Goal: Task Accomplishment & Management: Manage account settings

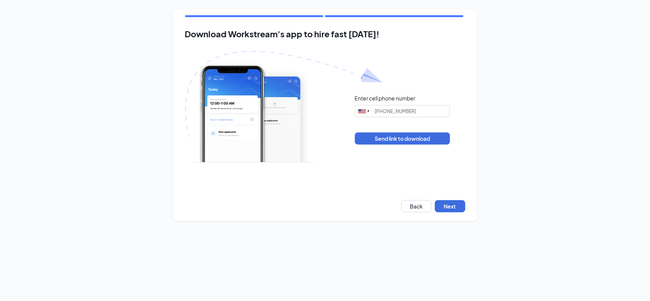
type input "[PHONE_NUMBER]"
click at [454, 208] on button "Next" at bounding box center [450, 206] width 30 height 12
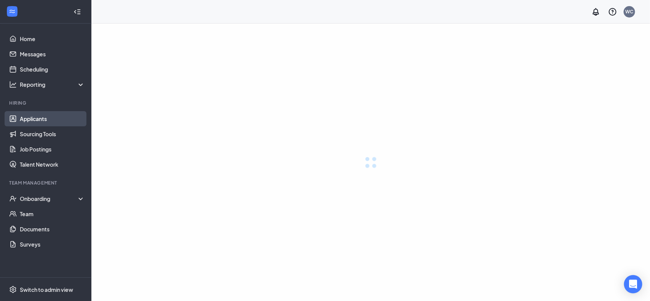
click at [54, 125] on link "Applicants" at bounding box center [52, 118] width 65 height 15
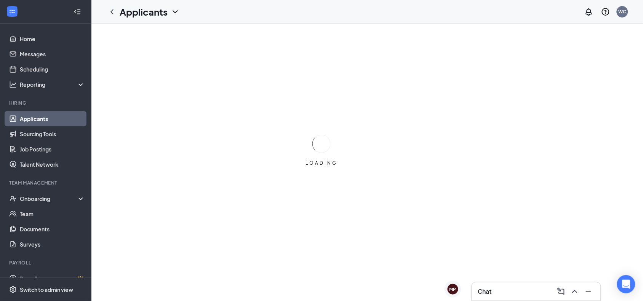
click at [37, 116] on link "Applicants" at bounding box center [52, 118] width 65 height 15
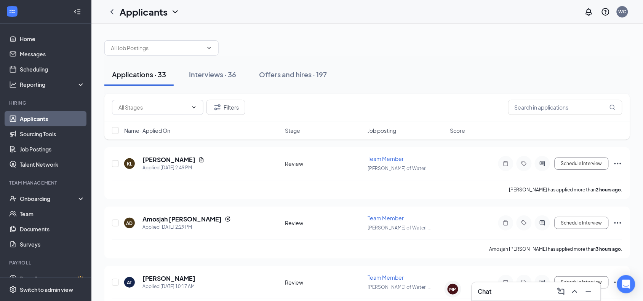
click at [395, 132] on span "Job posting" at bounding box center [381, 131] width 29 height 8
click at [387, 136] on div "Name · Applied On Stage Job posting Score" at bounding box center [366, 130] width 525 height 18
click at [388, 129] on span "Job posting" at bounding box center [381, 131] width 29 height 8
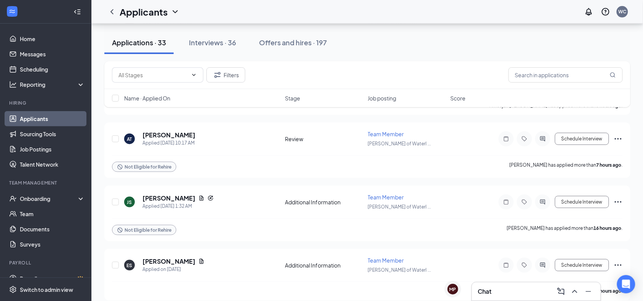
scroll to position [48, 0]
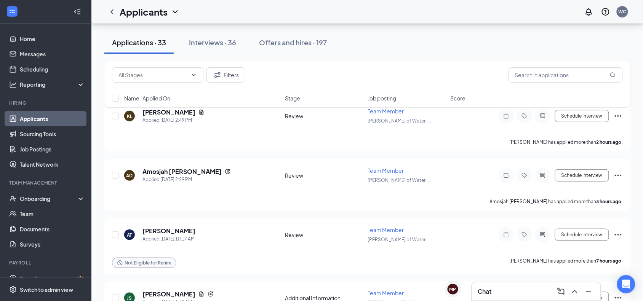
click at [206, 42] on div "Interviews · 36" at bounding box center [212, 43] width 47 height 10
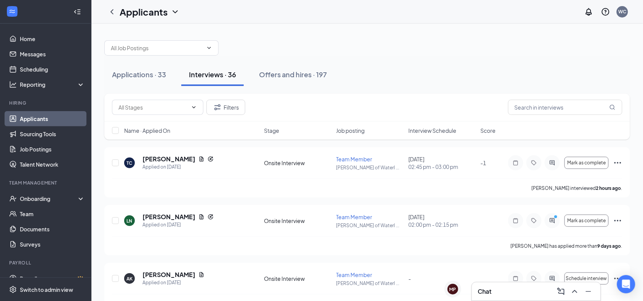
click at [424, 131] on span "Interview Schedule" at bounding box center [432, 131] width 48 height 8
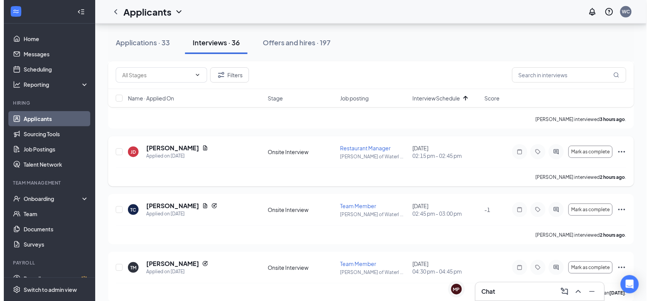
scroll to position [143, 0]
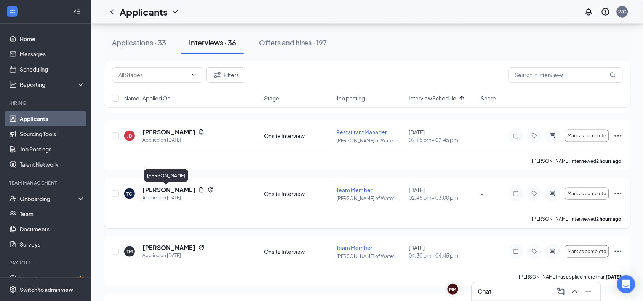
click at [174, 189] on h5 "[PERSON_NAME]" at bounding box center [168, 190] width 53 height 8
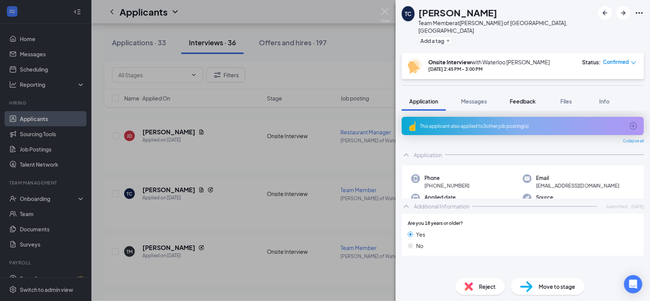
click at [519, 98] on span "Feedback" at bounding box center [523, 101] width 26 height 7
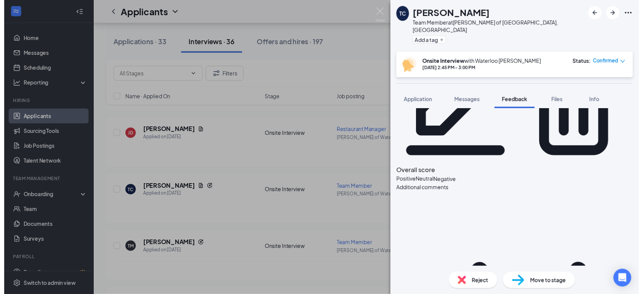
scroll to position [95, 0]
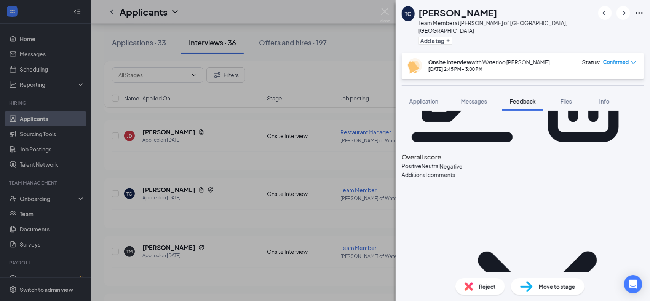
click at [340, 154] on div "TC [PERSON_NAME] Team Member at [PERSON_NAME] of [GEOGRAPHIC_DATA], [GEOGRAPHIC…" at bounding box center [325, 150] width 650 height 301
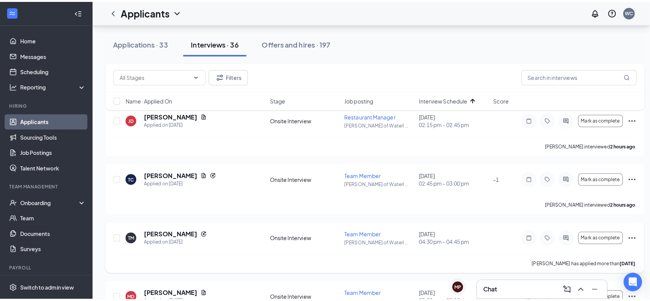
scroll to position [190, 0]
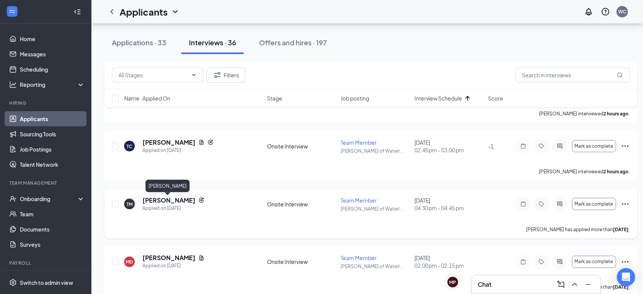
click at [178, 199] on h5 "[PERSON_NAME]" at bounding box center [168, 200] width 53 height 8
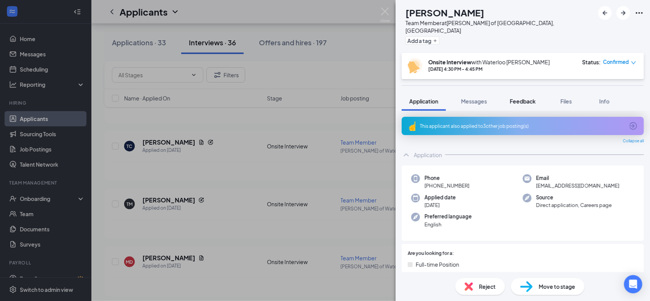
click at [534, 98] on span "Feedback" at bounding box center [523, 101] width 26 height 7
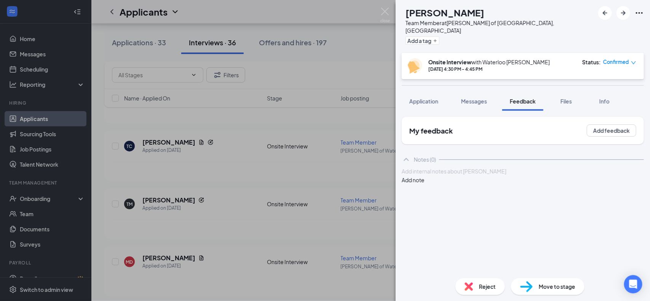
click at [466, 176] on div at bounding box center [522, 172] width 241 height 8
click at [425, 177] on button "Add note" at bounding box center [413, 180] width 23 height 8
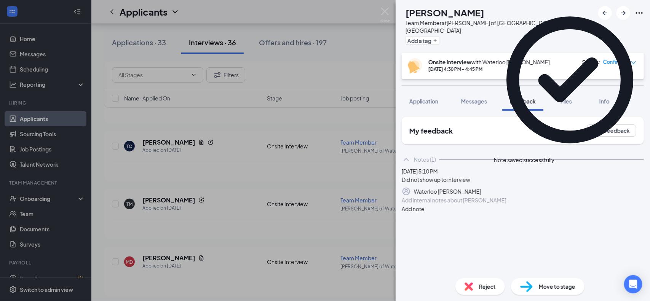
click at [475, 284] on div "Reject" at bounding box center [480, 286] width 50 height 17
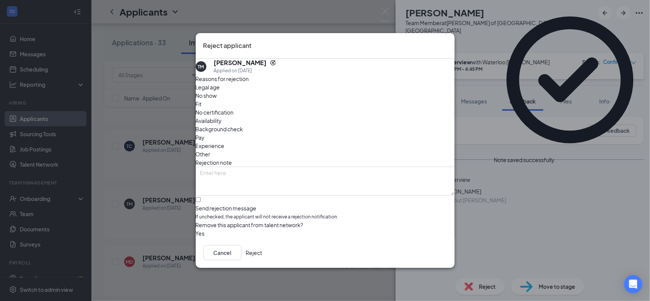
click at [269, 100] on div "No show" at bounding box center [325, 95] width 259 height 8
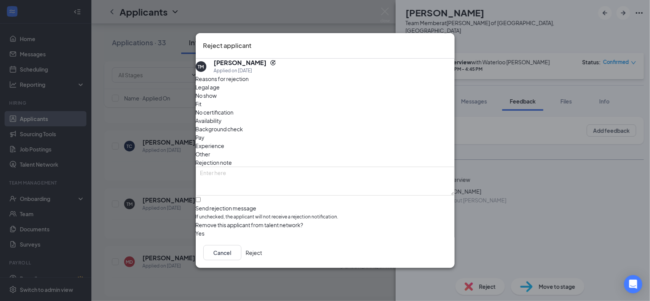
click at [283, 103] on div "Fit" at bounding box center [325, 104] width 259 height 8
click at [201, 197] on input "Send rejection message If unchecked, the applicant will not receive a rejection…" at bounding box center [198, 199] width 5 height 5
checkbox input "true"
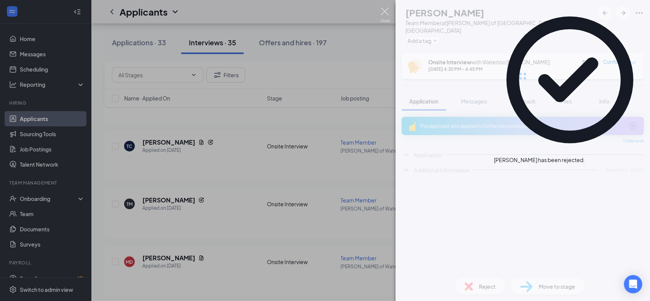
click at [238, 172] on div "TM [PERSON_NAME] Team Member at [PERSON_NAME] of [GEOGRAPHIC_DATA], [GEOGRAPHIC…" at bounding box center [325, 150] width 650 height 301
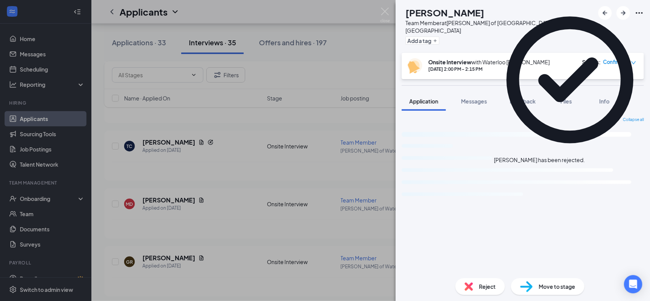
click at [241, 177] on div "MD [PERSON_NAME] Team Member at [PERSON_NAME] of [GEOGRAPHIC_DATA], [GEOGRAPHIC…" at bounding box center [325, 150] width 650 height 301
click at [251, 154] on div "TC [PERSON_NAME] Applied on [DATE]" at bounding box center [193, 146] width 138 height 16
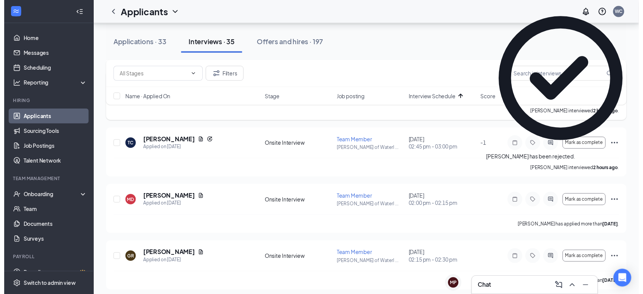
scroll to position [95, 0]
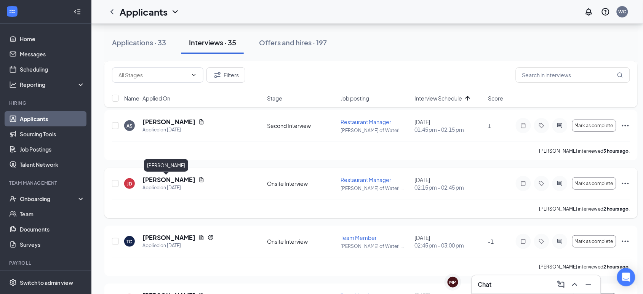
click at [166, 177] on h5 "[PERSON_NAME]" at bounding box center [168, 180] width 53 height 8
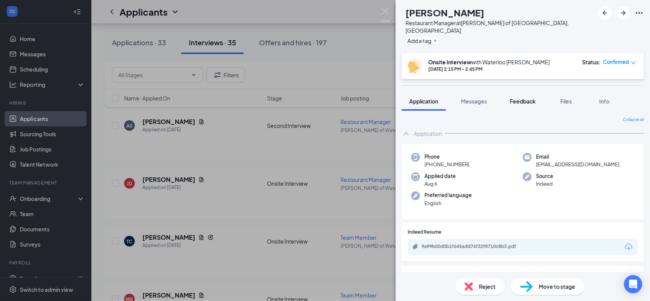
click at [534, 98] on span "Feedback" at bounding box center [523, 101] width 26 height 7
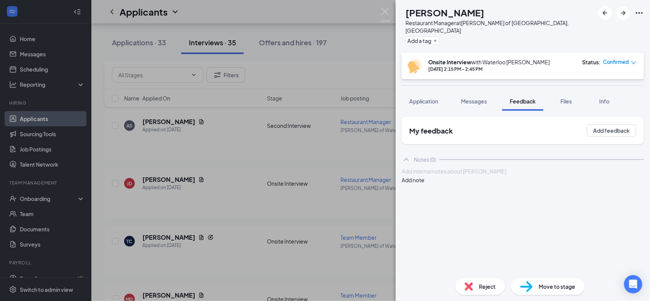
click at [491, 176] on div at bounding box center [522, 172] width 241 height 8
click at [425, 176] on button "Add note" at bounding box center [413, 180] width 23 height 8
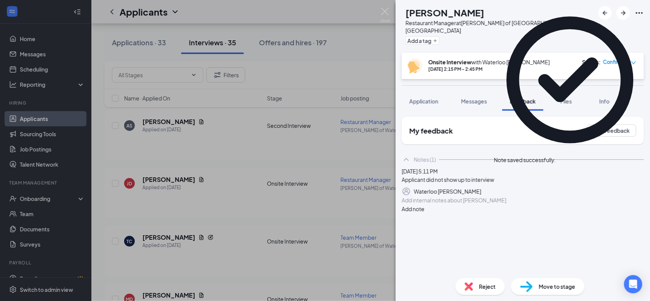
click at [483, 286] on span "Reject" at bounding box center [487, 287] width 17 height 8
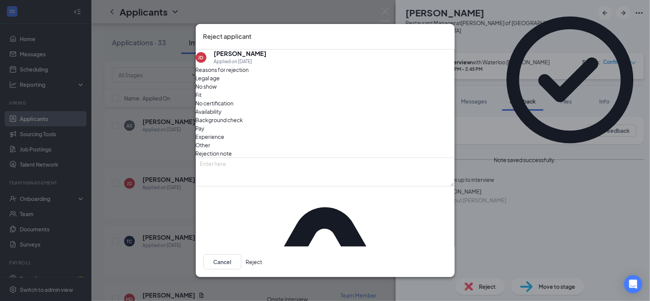
click at [202, 99] on span "Fit" at bounding box center [199, 95] width 6 height 8
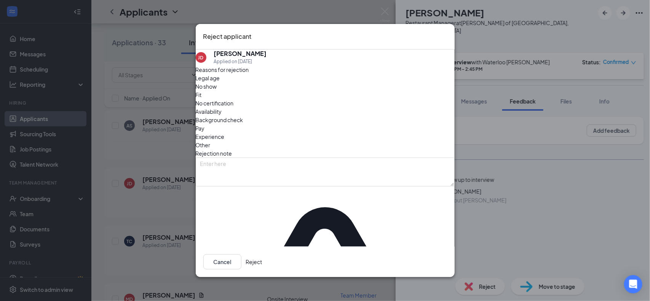
click at [289, 99] on div "Fit" at bounding box center [325, 95] width 259 height 8
click at [217, 91] on span "No show" at bounding box center [206, 86] width 21 height 8
click at [262, 257] on button "Reject" at bounding box center [254, 261] width 16 height 15
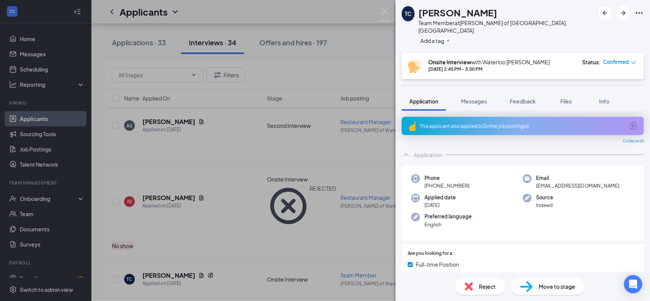
click at [340, 164] on div "TC [PERSON_NAME] Team Member at [PERSON_NAME] of [GEOGRAPHIC_DATA], [GEOGRAPHIC…" at bounding box center [325, 150] width 650 height 301
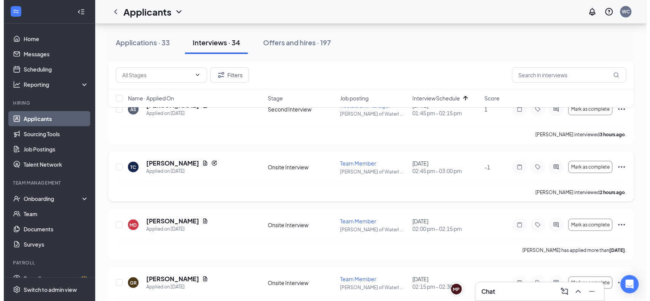
scroll to position [95, 0]
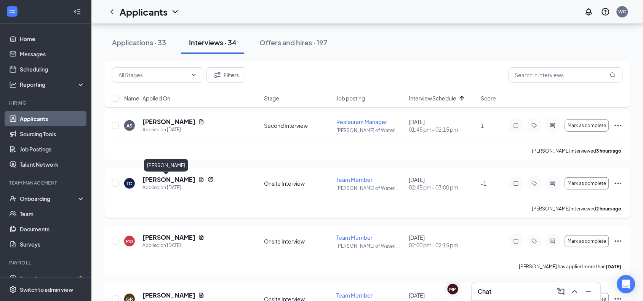
click at [167, 179] on h5 "[PERSON_NAME]" at bounding box center [168, 180] width 53 height 8
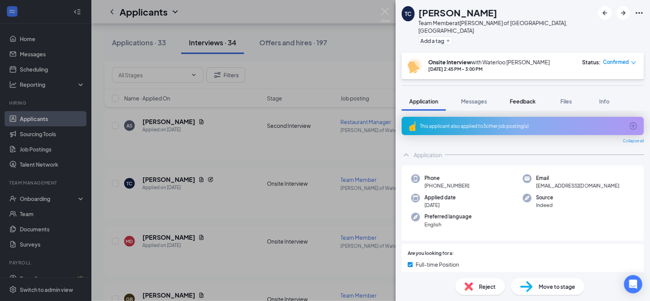
click at [530, 98] on span "Feedback" at bounding box center [523, 101] width 26 height 7
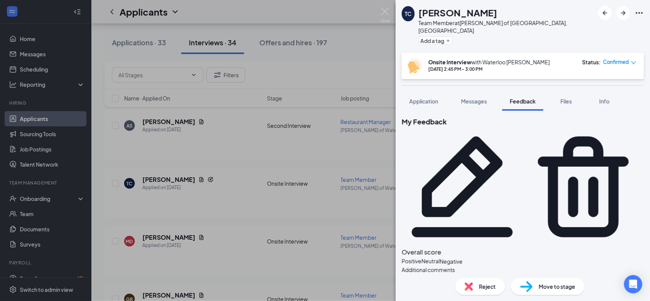
click at [489, 278] on div "Reject" at bounding box center [480, 286] width 50 height 17
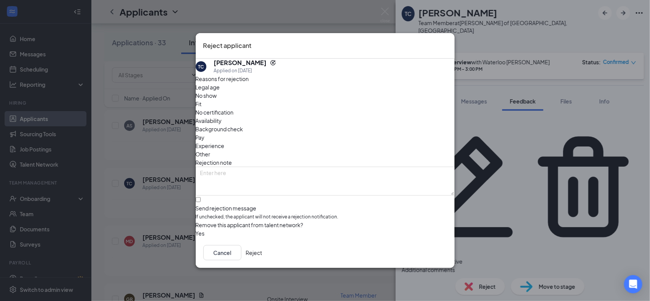
click at [202, 104] on span "Fit" at bounding box center [199, 104] width 6 height 8
click at [225, 142] on span "Experience" at bounding box center [210, 146] width 29 height 8
click at [201, 197] on input "Send rejection message If unchecked, the applicant will not receive a rejection…" at bounding box center [198, 199] width 5 height 5
checkbox input "true"
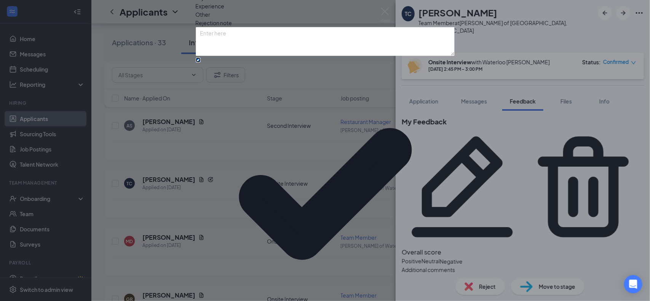
scroll to position [29, 0]
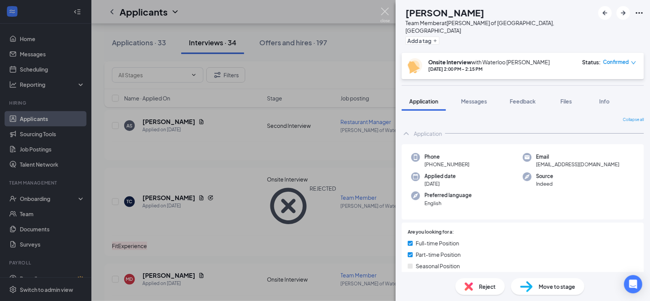
click at [385, 11] on img at bounding box center [385, 15] width 10 height 15
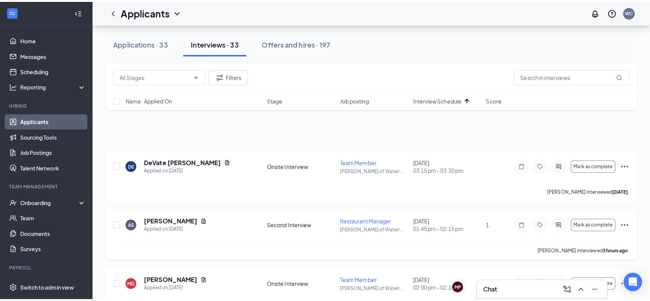
scroll to position [48, 0]
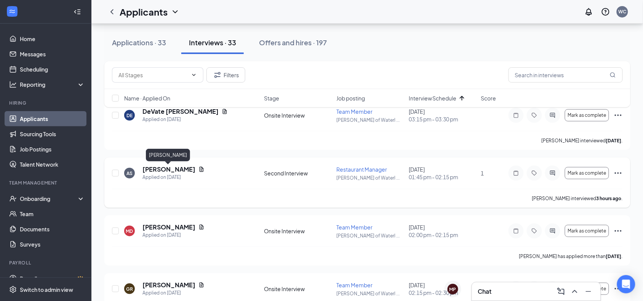
click at [177, 172] on h5 "[PERSON_NAME]" at bounding box center [168, 169] width 53 height 8
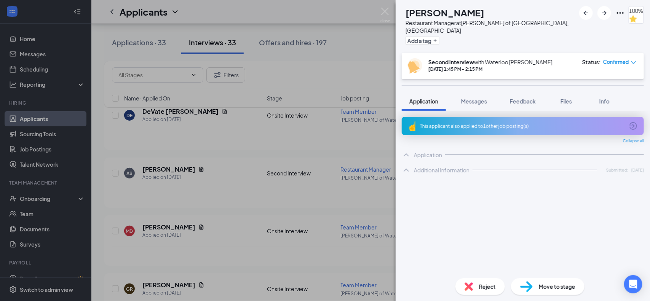
click at [561, 280] on div "Move to stage" at bounding box center [547, 286] width 73 height 17
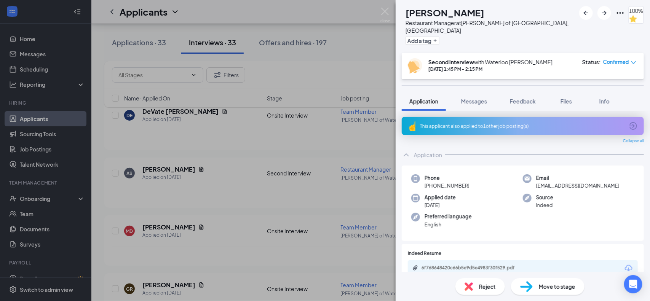
click at [562, 288] on span "Move to stage" at bounding box center [557, 287] width 37 height 8
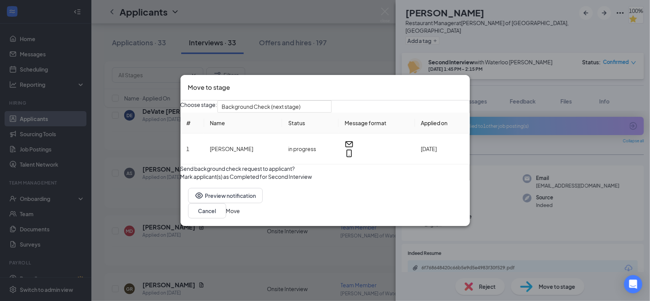
click at [180, 165] on button "button" at bounding box center [180, 165] width 0 height 0
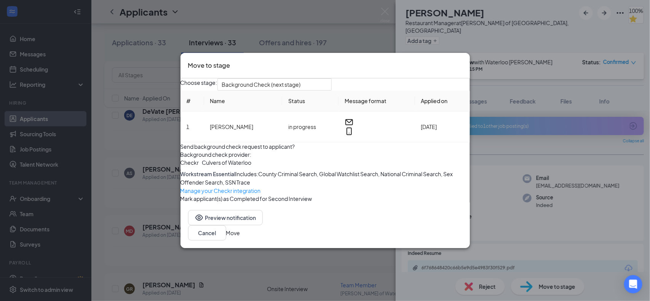
click at [240, 237] on button "Move" at bounding box center [233, 233] width 14 height 8
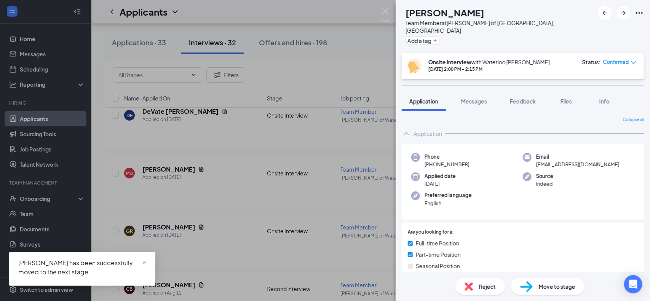
click at [315, 223] on div "MD [PERSON_NAME] Team Member at [PERSON_NAME] of [GEOGRAPHIC_DATA], [GEOGRAPHIC…" at bounding box center [325, 150] width 650 height 301
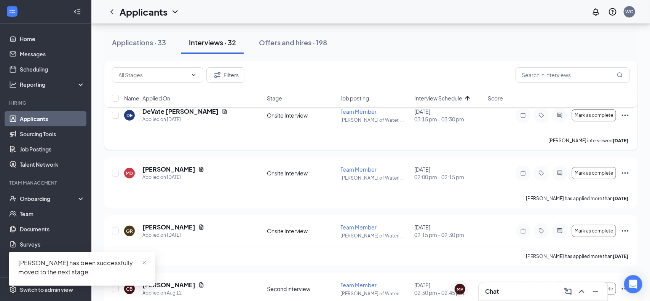
click at [336, 149] on div "[PERSON_NAME] interviewed [DATE] ." at bounding box center [371, 140] width 518 height 19
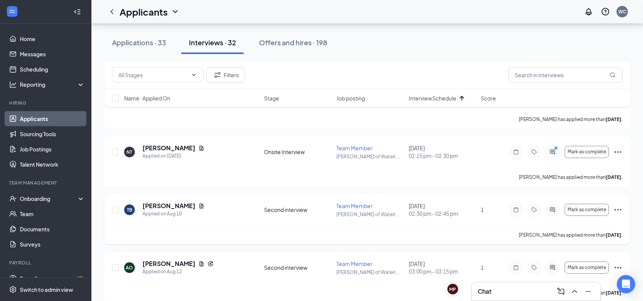
scroll to position [381, 0]
